Goal: Task Accomplishment & Management: Use online tool/utility

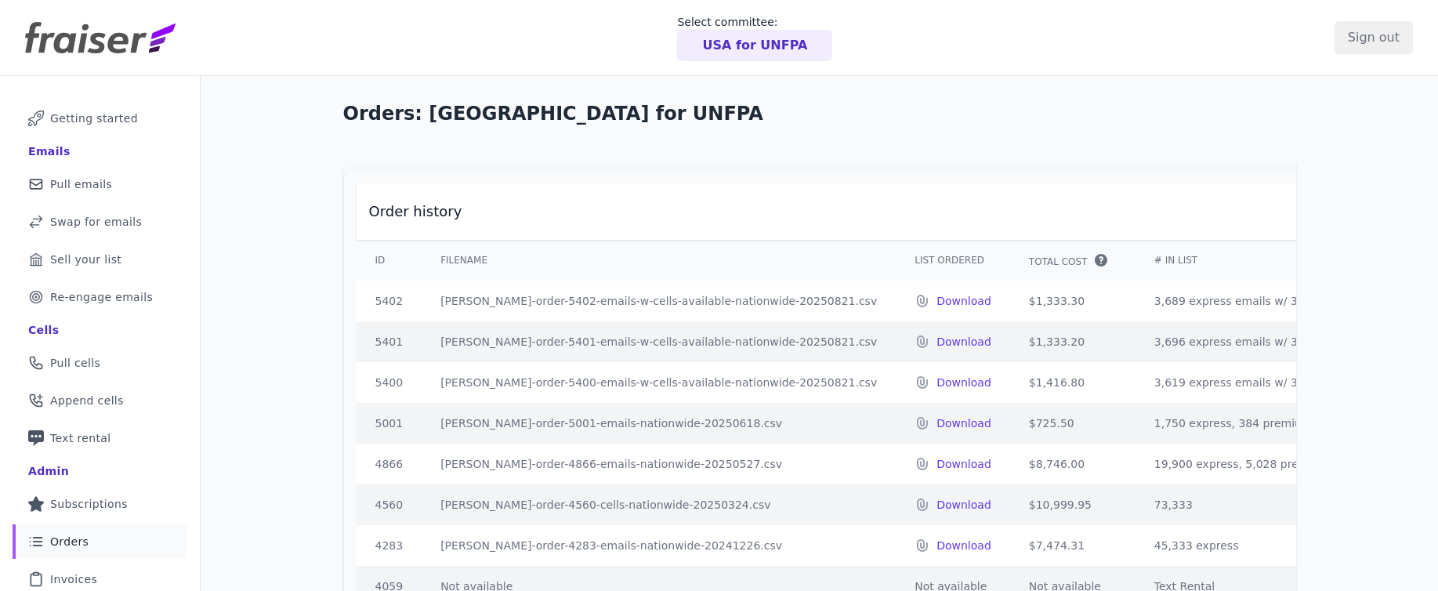
click at [749, 41] on p "USA for UNFPA" at bounding box center [754, 45] width 105 height 19
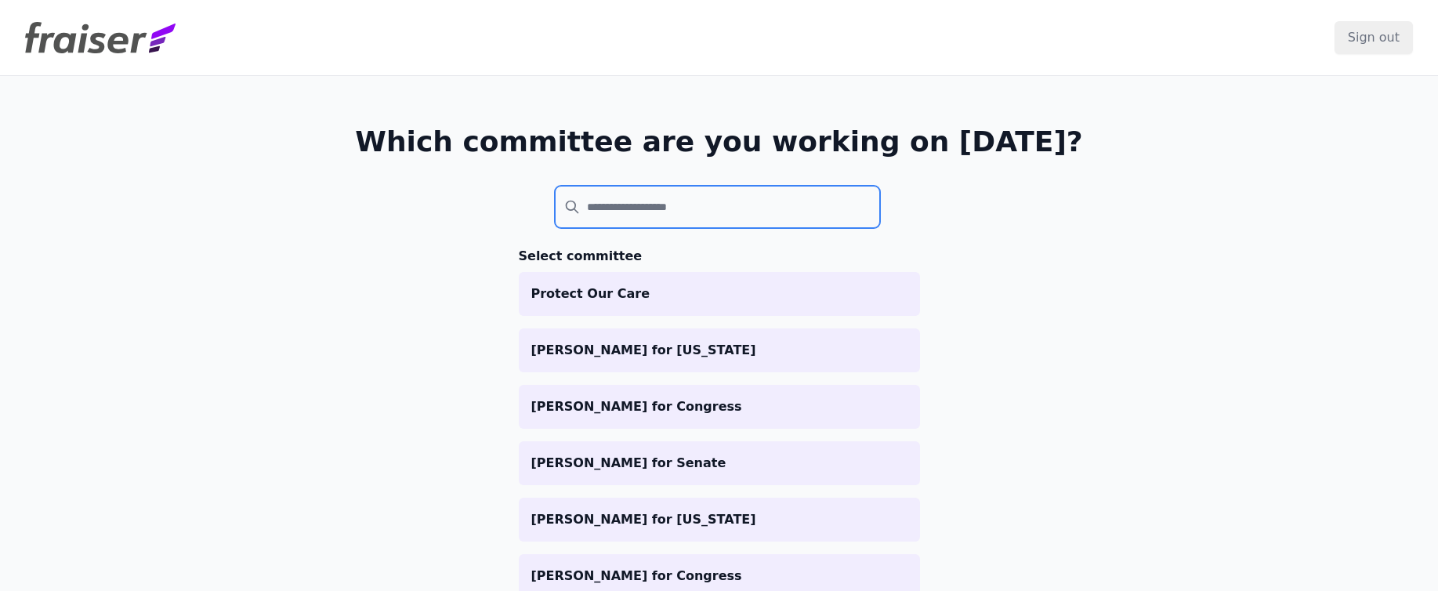
click at [626, 209] on input "search" at bounding box center [718, 207] width 326 height 42
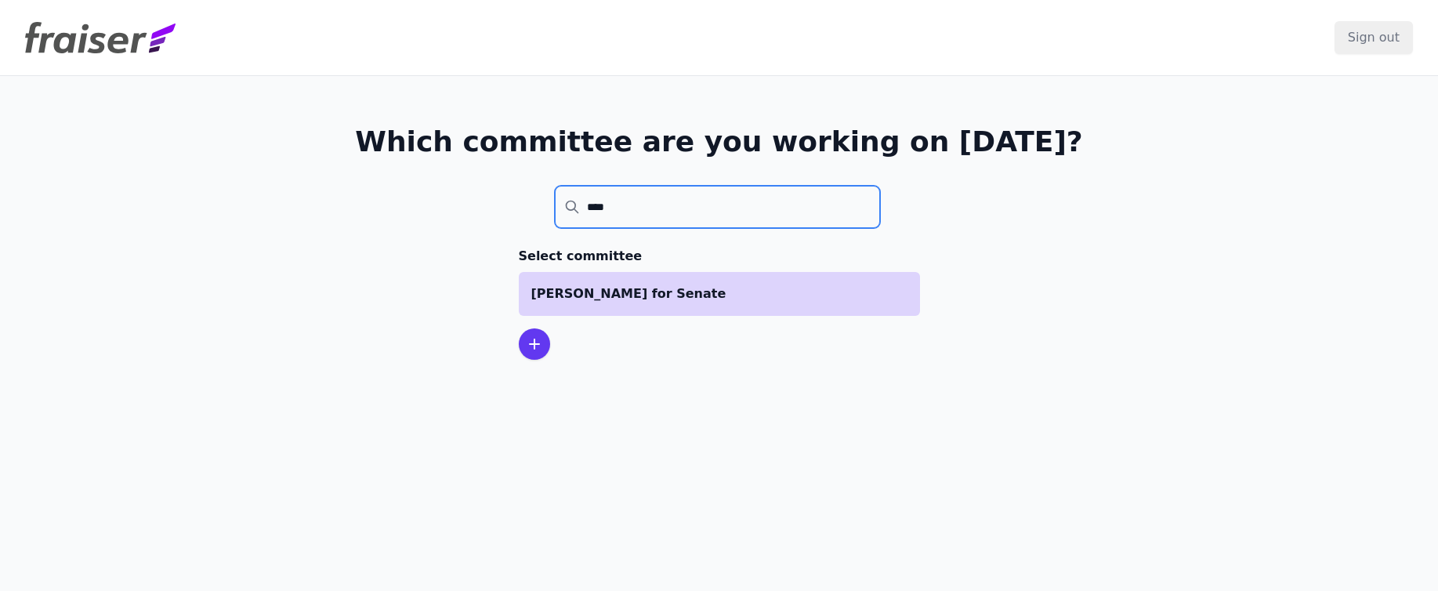
type input "****"
click at [619, 288] on p "[PERSON_NAME] for Senate" at bounding box center [719, 294] width 376 height 19
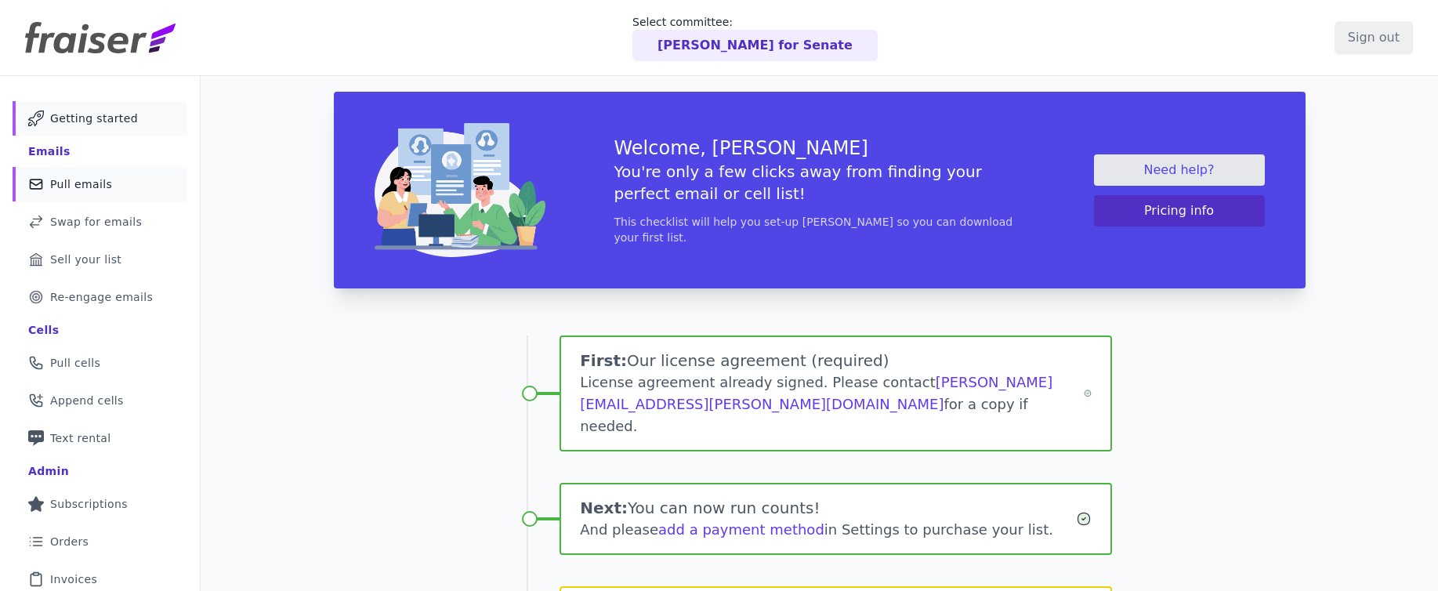
click at [90, 182] on span "Pull emails" at bounding box center [81, 184] width 62 height 16
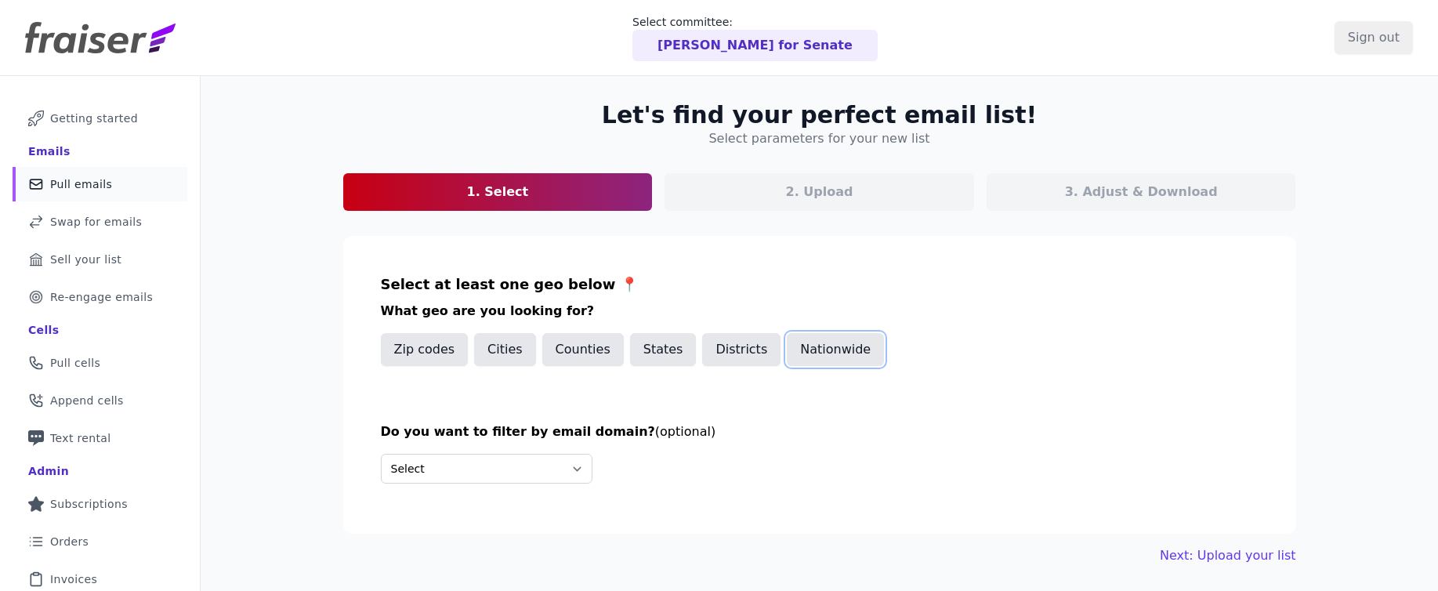
click at [810, 343] on button "Nationwide" at bounding box center [835, 349] width 97 height 33
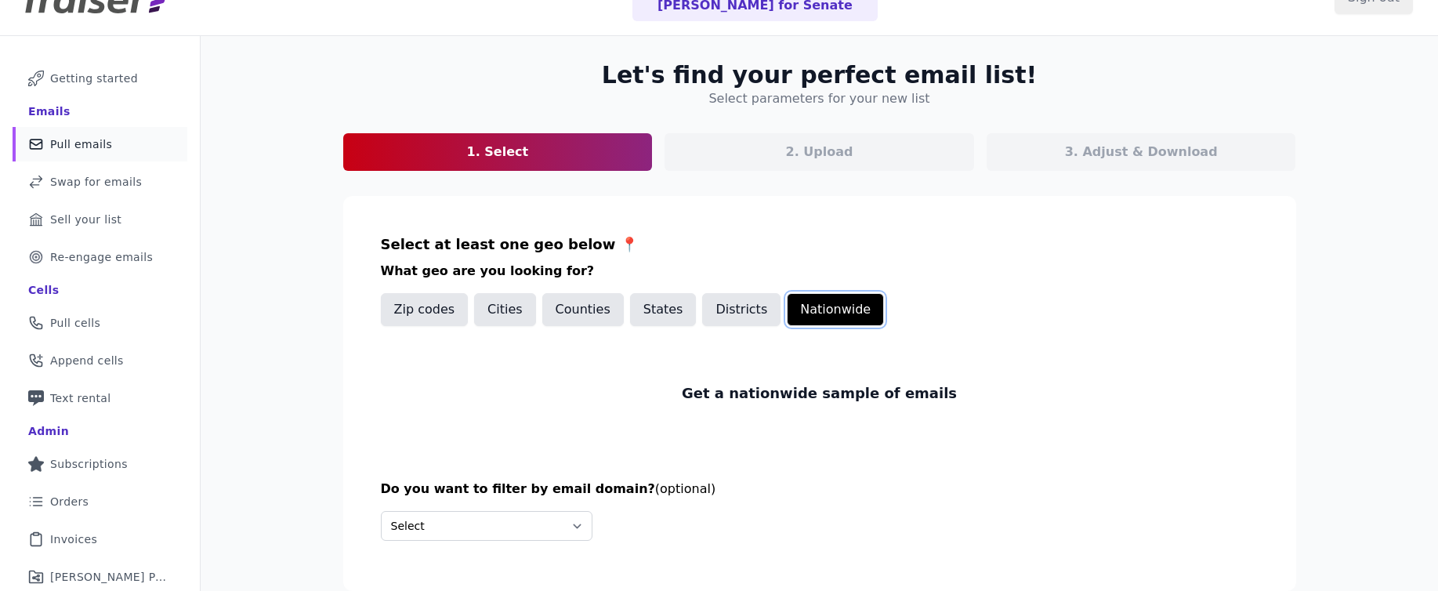
scroll to position [118, 0]
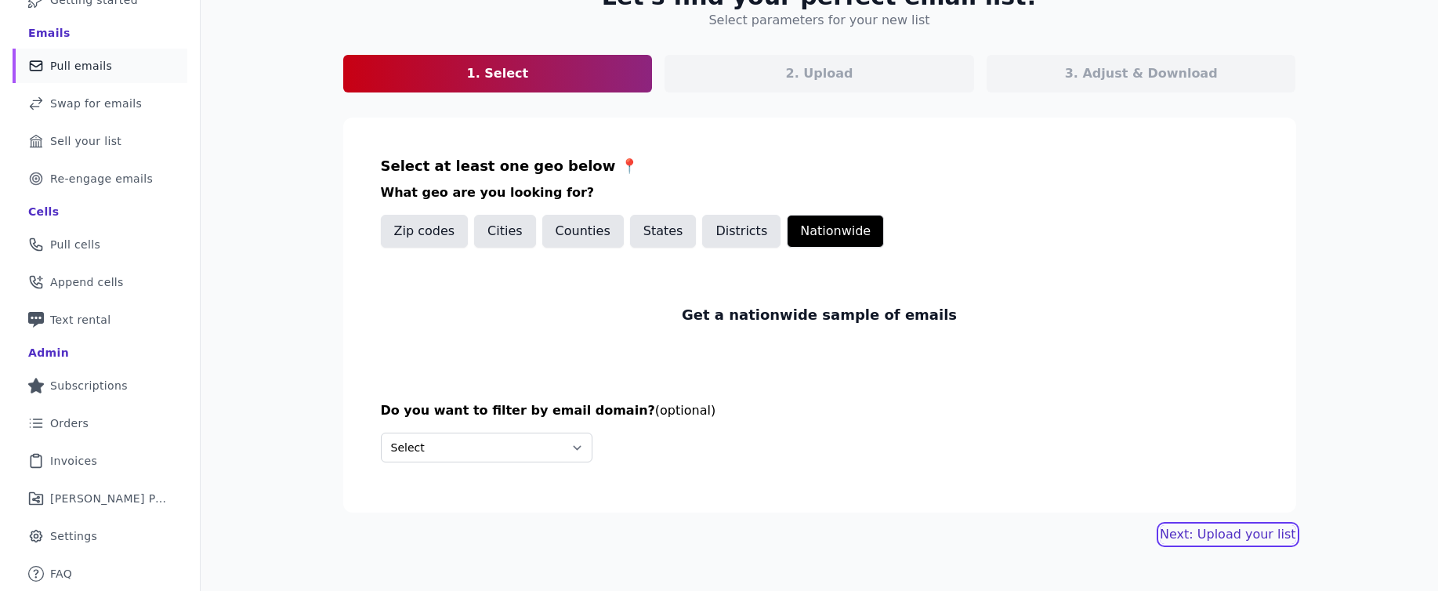
click at [1243, 534] on link "Next: Upload your list" at bounding box center [1228, 534] width 136 height 19
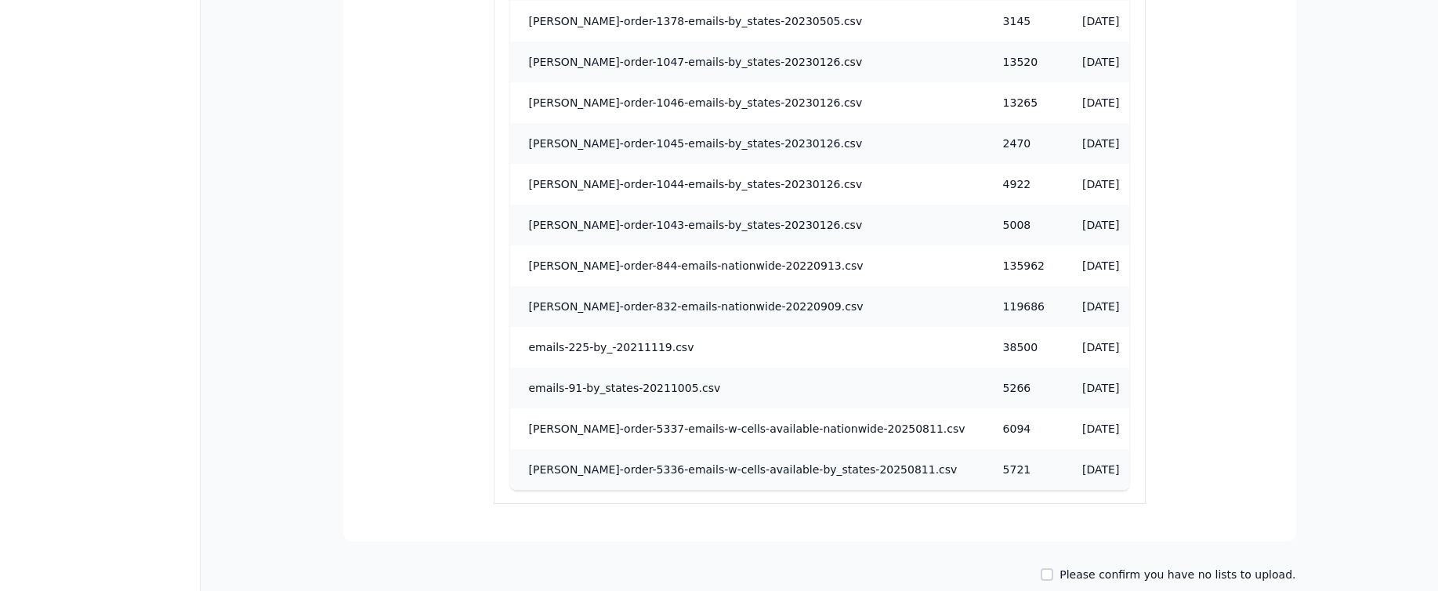
scroll to position [1565, 0]
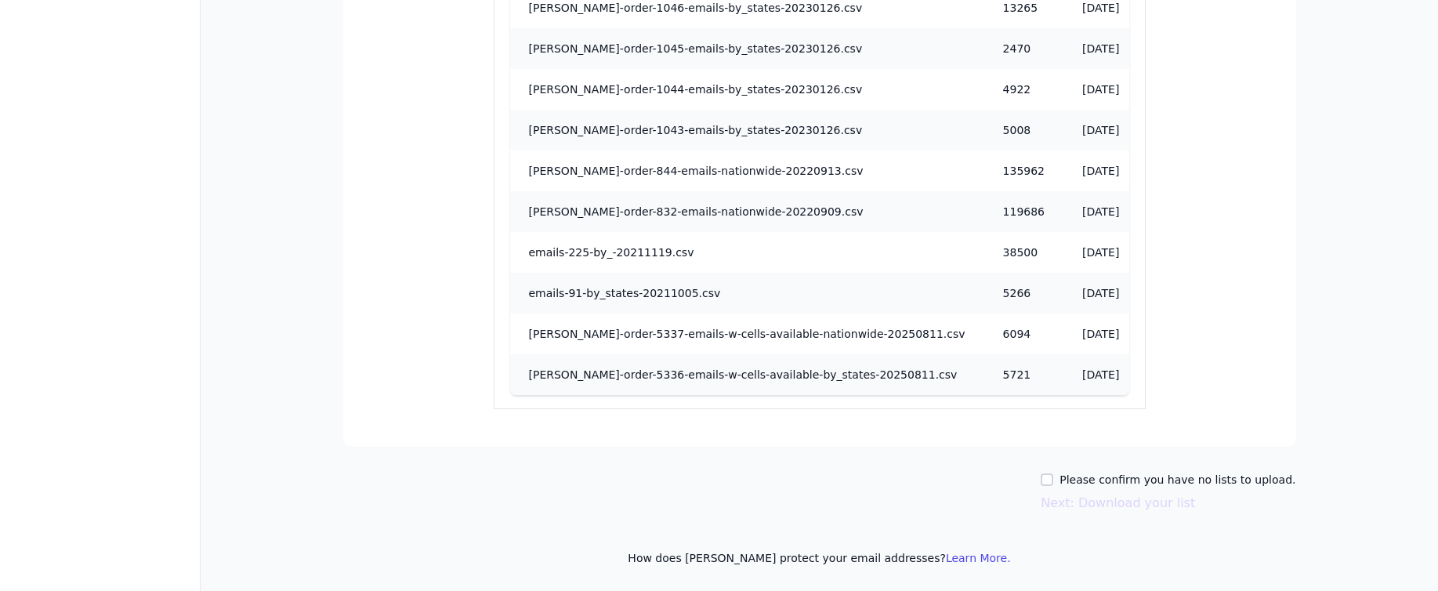
click at [1069, 481] on div "Please confirm you have no lists to upload." at bounding box center [1168, 480] width 255 height 16
click at [1054, 482] on input "Please confirm you have no lists to upload." at bounding box center [1047, 479] width 13 height 13
checkbox input "true"
click at [1094, 502] on button "Next: Download your list" at bounding box center [1118, 503] width 154 height 19
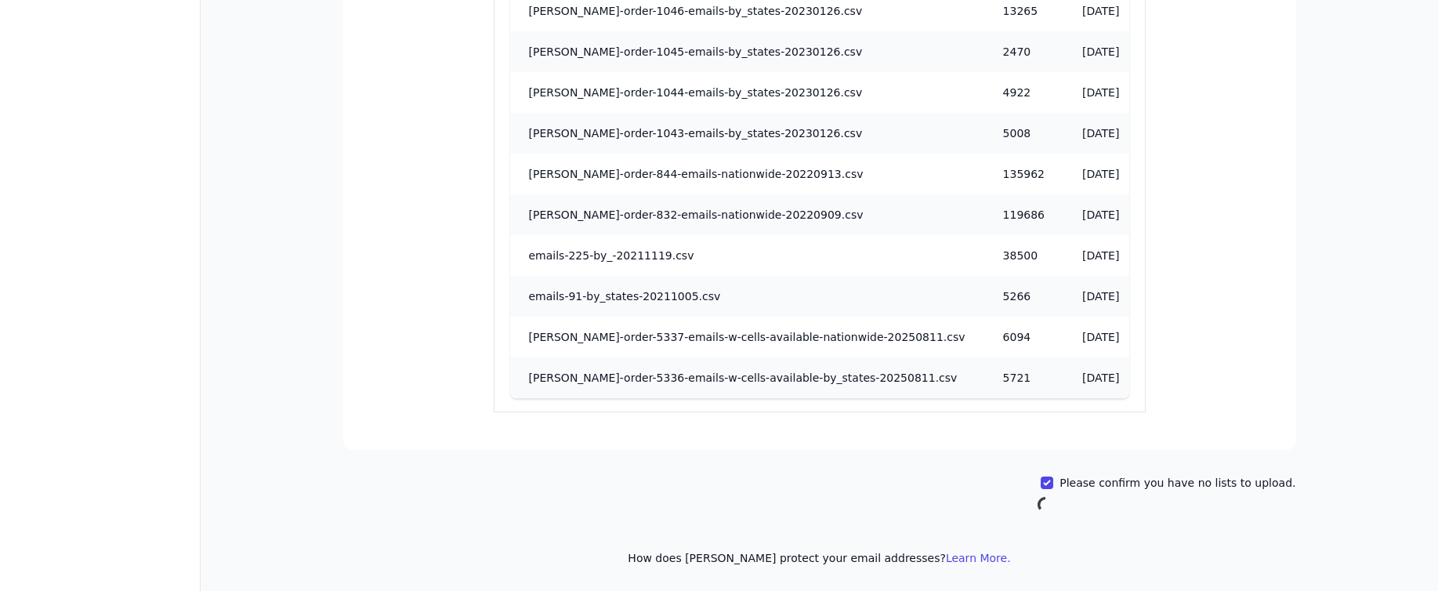
scroll to position [118, 0]
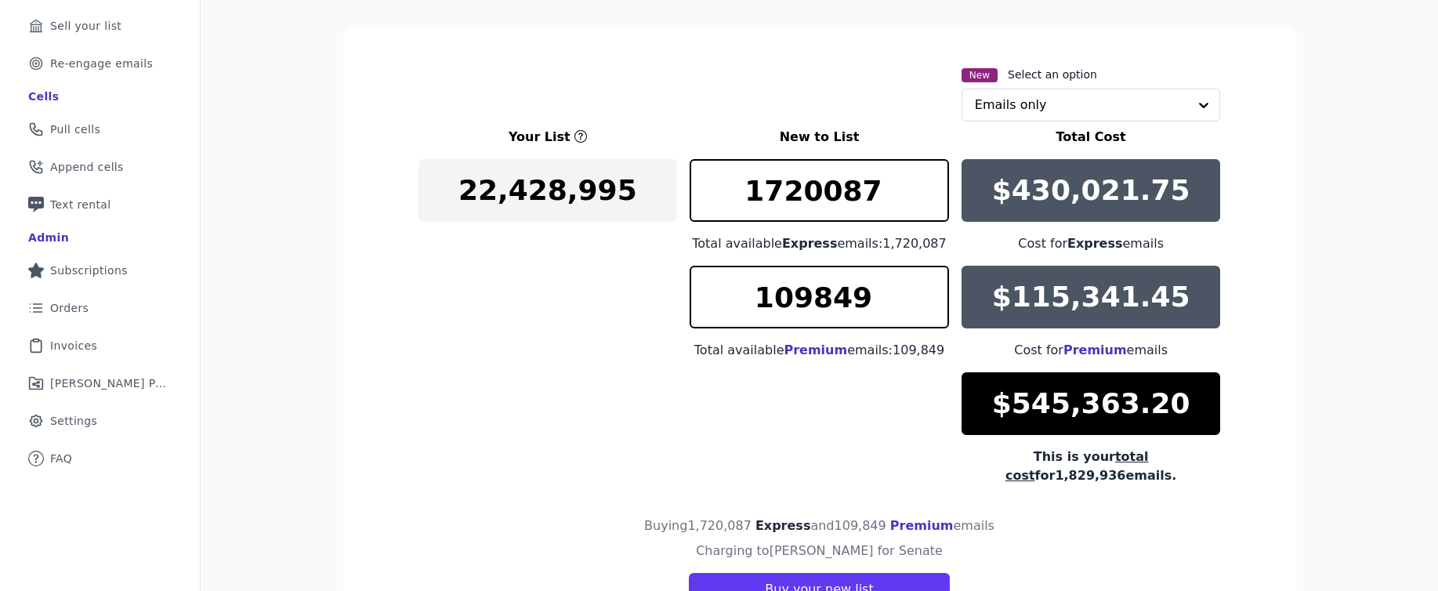
scroll to position [312, 0]
